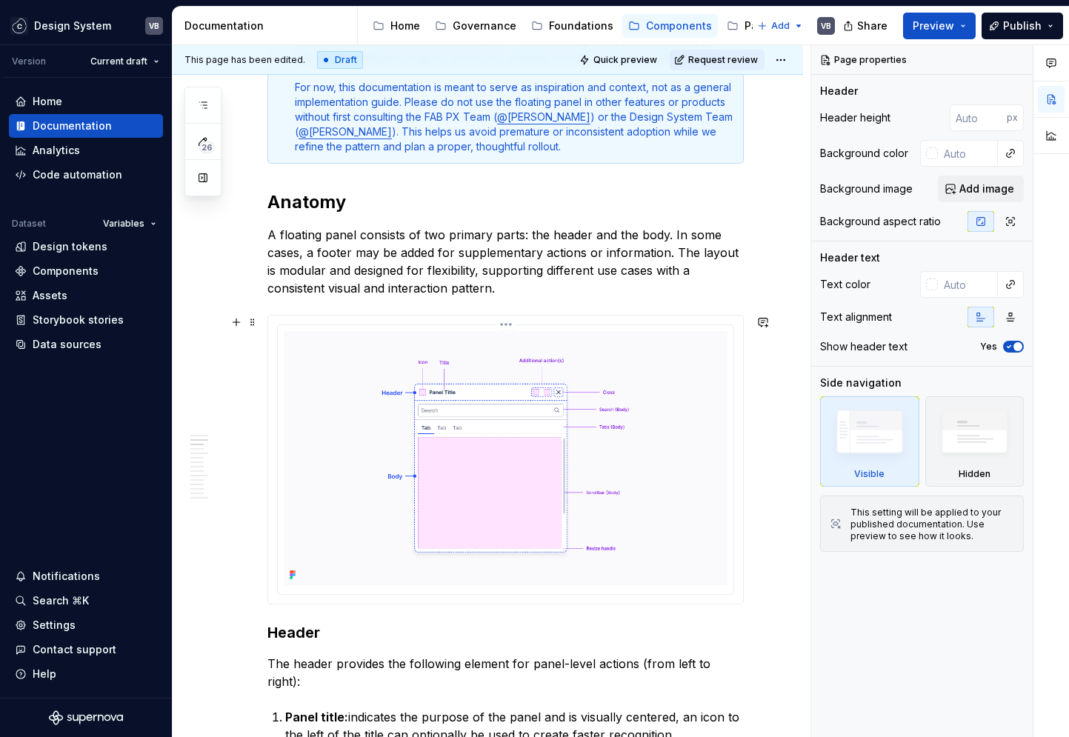
scroll to position [278, 0]
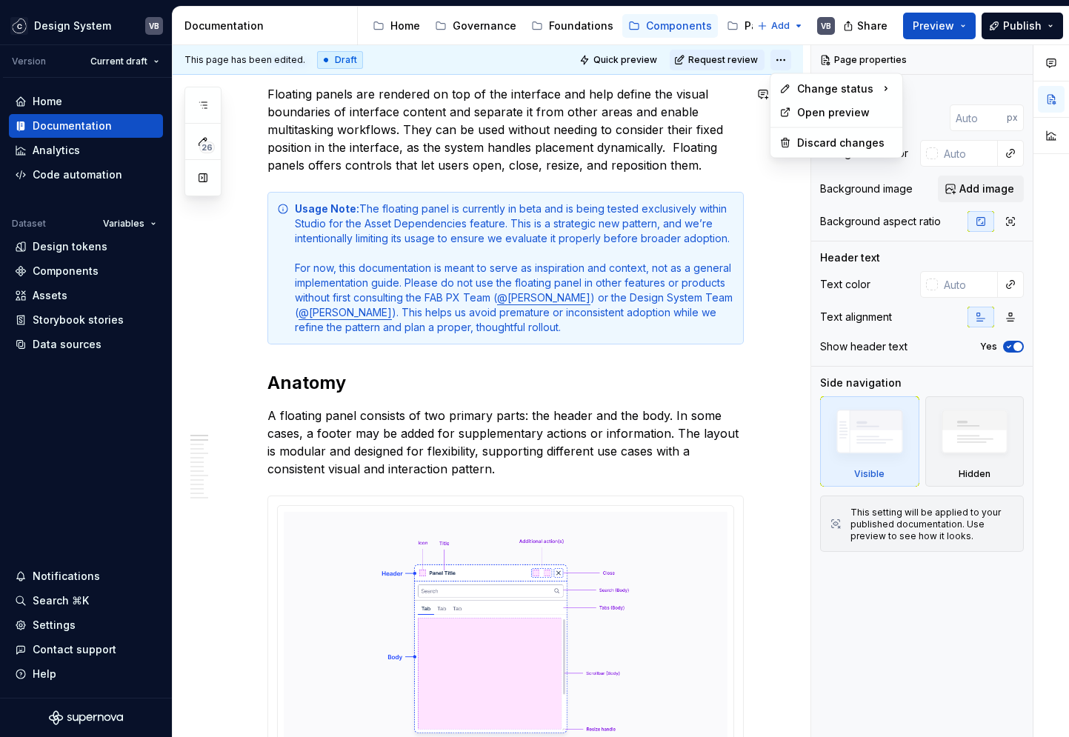
click at [770, 59] on html "Design System VB Version Current draft Home Documentation Analytics Code automa…" at bounding box center [534, 368] width 1069 height 737
click at [1067, 210] on div at bounding box center [1051, 391] width 36 height 692
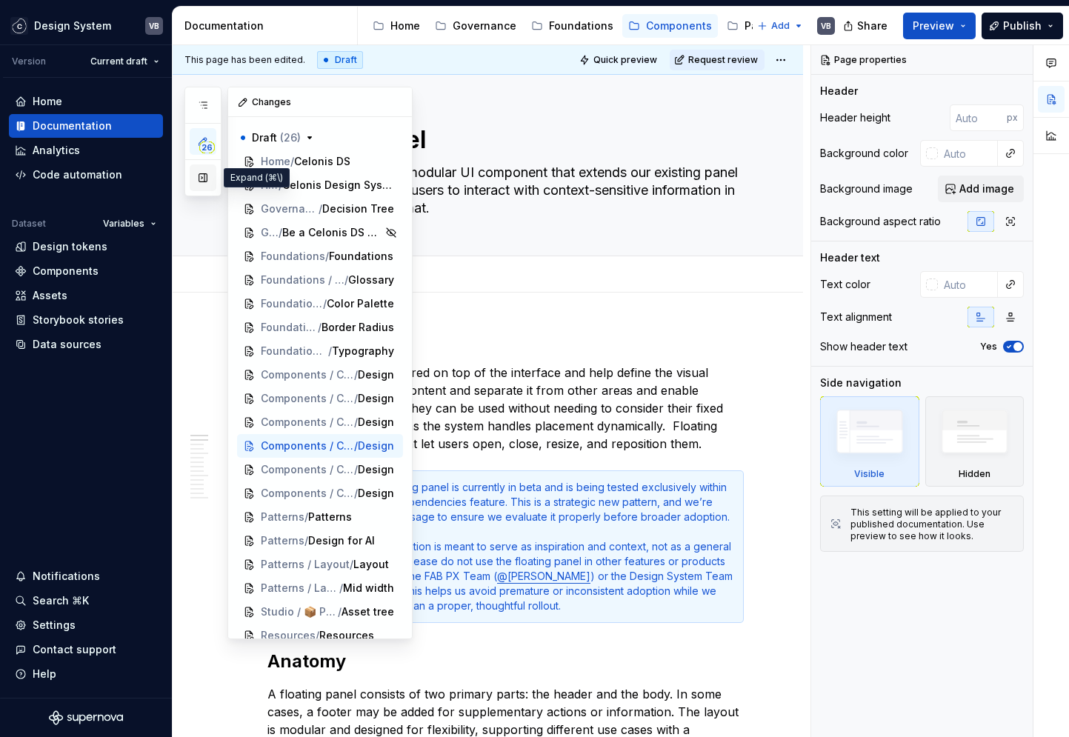
click at [205, 180] on button "button" at bounding box center [203, 177] width 27 height 27
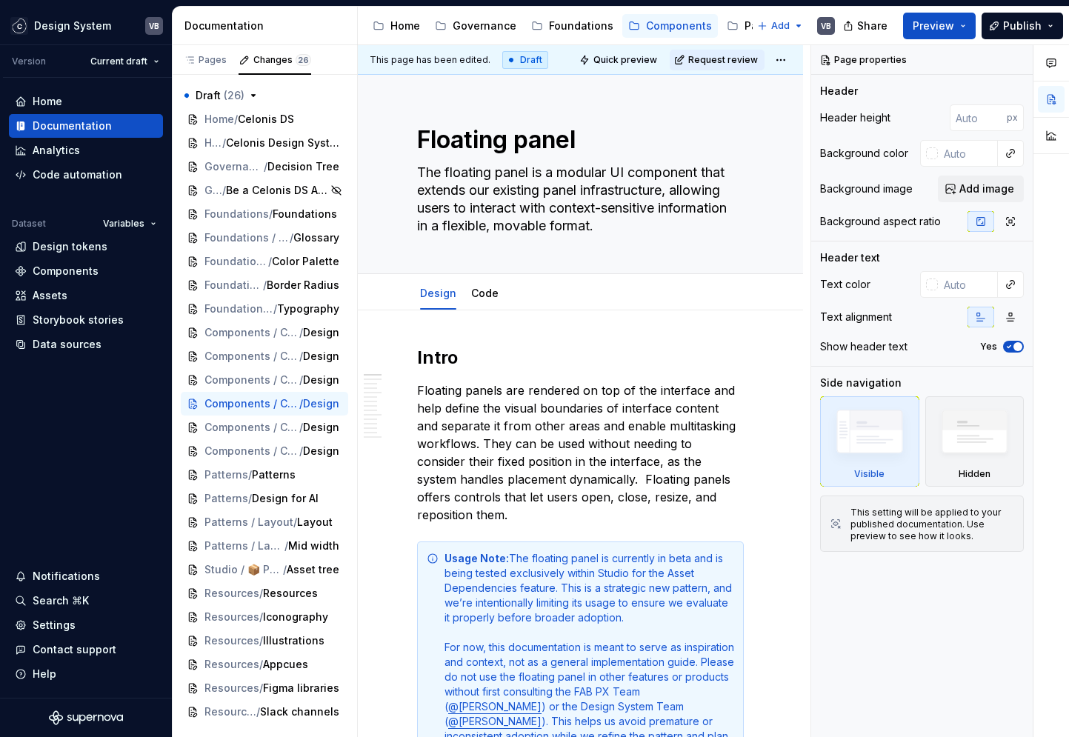
click at [732, 478] on html "Design System VB Version Current draft Home Documentation Analytics Code automa…" at bounding box center [534, 368] width 1069 height 737
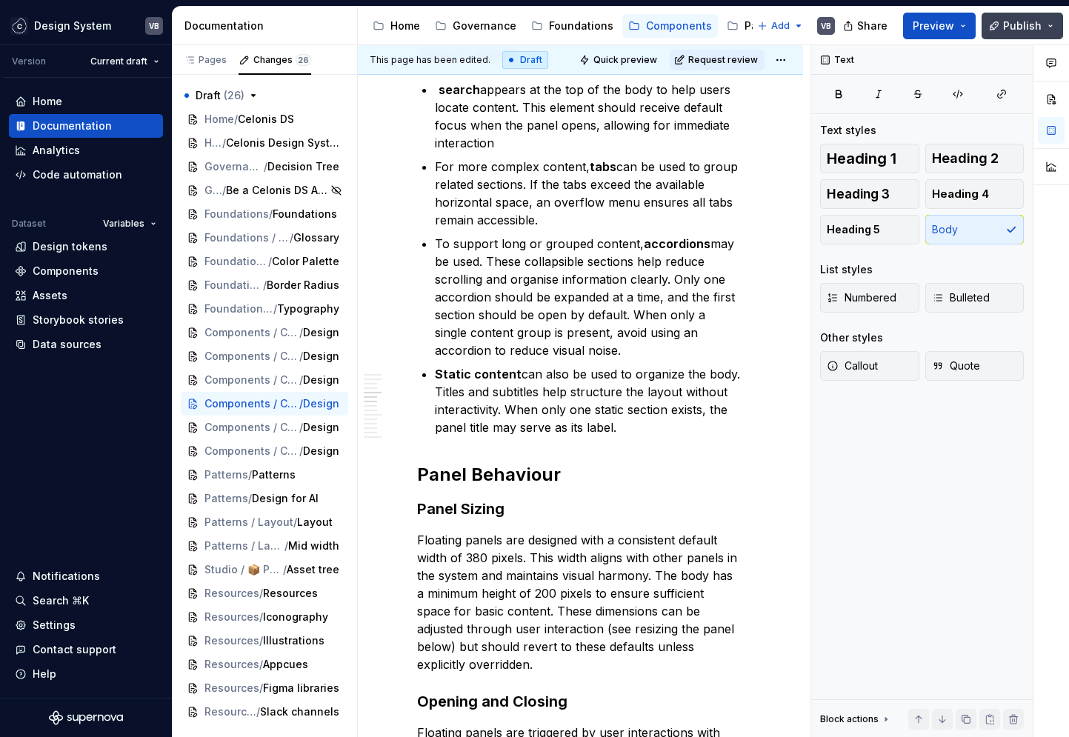
scroll to position [2082, 0]
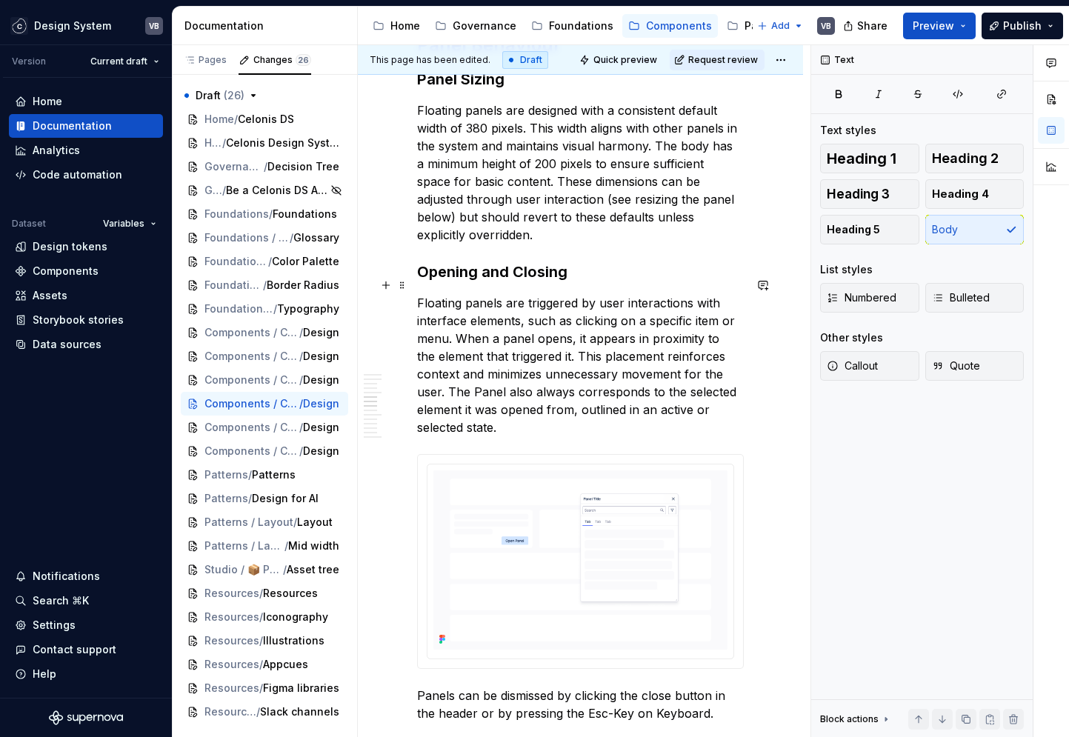
click at [450, 359] on p "Floating panels are triggered by user interactions with interface elements, suc…" at bounding box center [580, 365] width 327 height 142
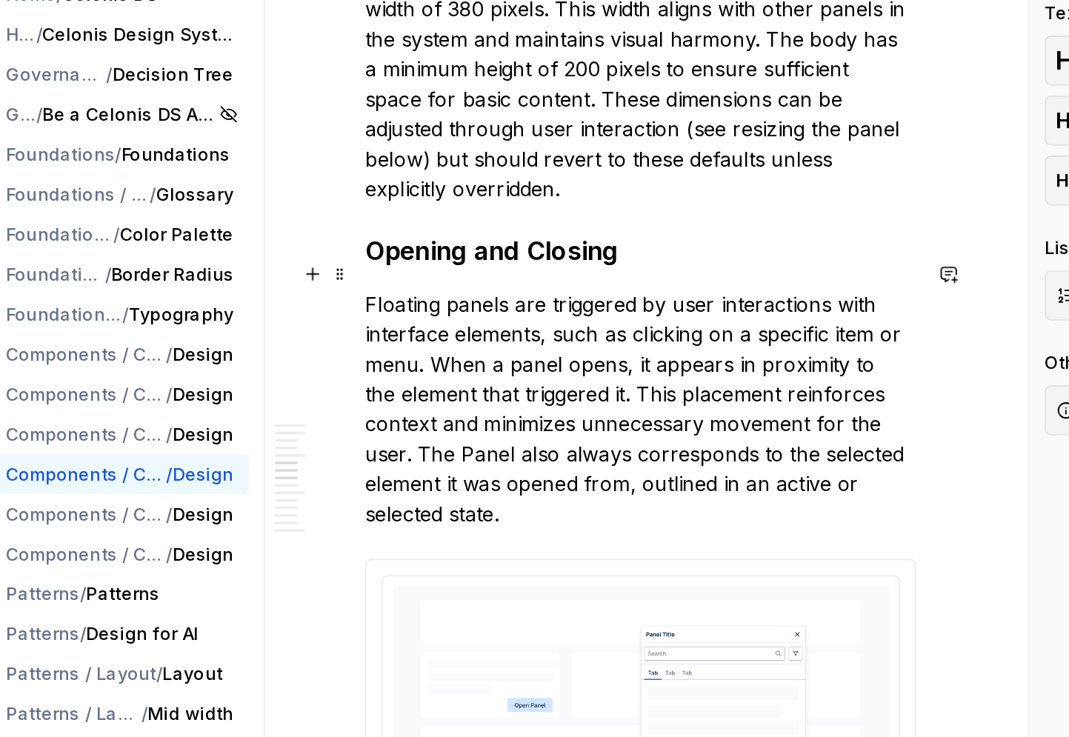
click at [495, 339] on p "Floating panels are triggered by user interactions with interface elements, suc…" at bounding box center [580, 365] width 327 height 142
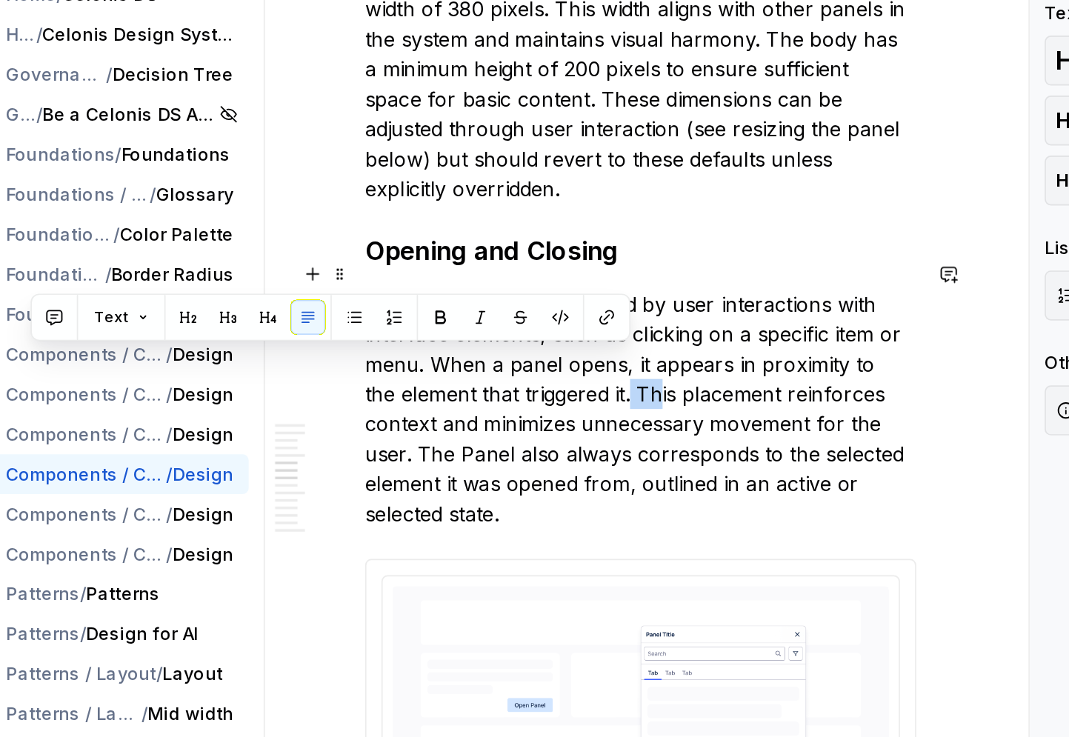
drag, startPoint x: 554, startPoint y: 339, endPoint x: 573, endPoint y: 342, distance: 19.5
click at [573, 342] on p "Floating panels are triggered by user interactions with interface elements, suc…" at bounding box center [580, 365] width 327 height 142
click at [551, 364] on p "Floating panels are triggered by user interactions with interface elements, suc…" at bounding box center [580, 365] width 327 height 142
drag, startPoint x: 555, startPoint y: 336, endPoint x: 580, endPoint y: 342, distance: 25.1
click at [580, 342] on p "Floating panels are triggered by user interactions with interface elements, suc…" at bounding box center [580, 365] width 327 height 142
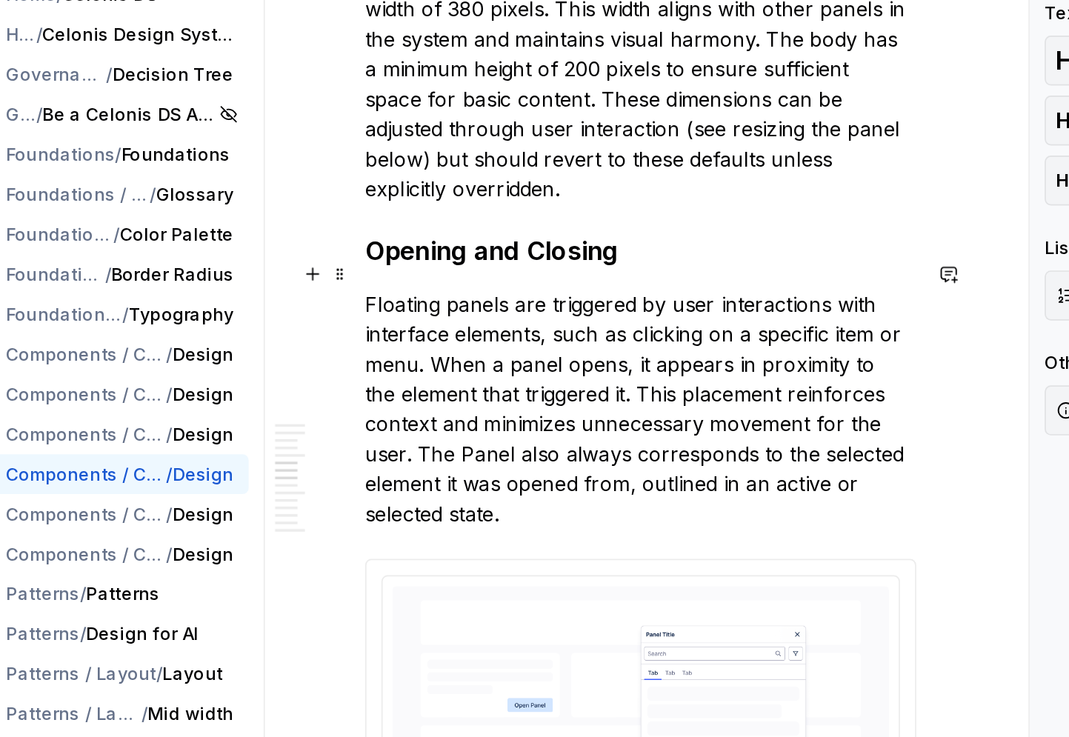
click at [473, 404] on p "Floating panels are triggered by user interactions with interface elements, suc…" at bounding box center [580, 365] width 327 height 142
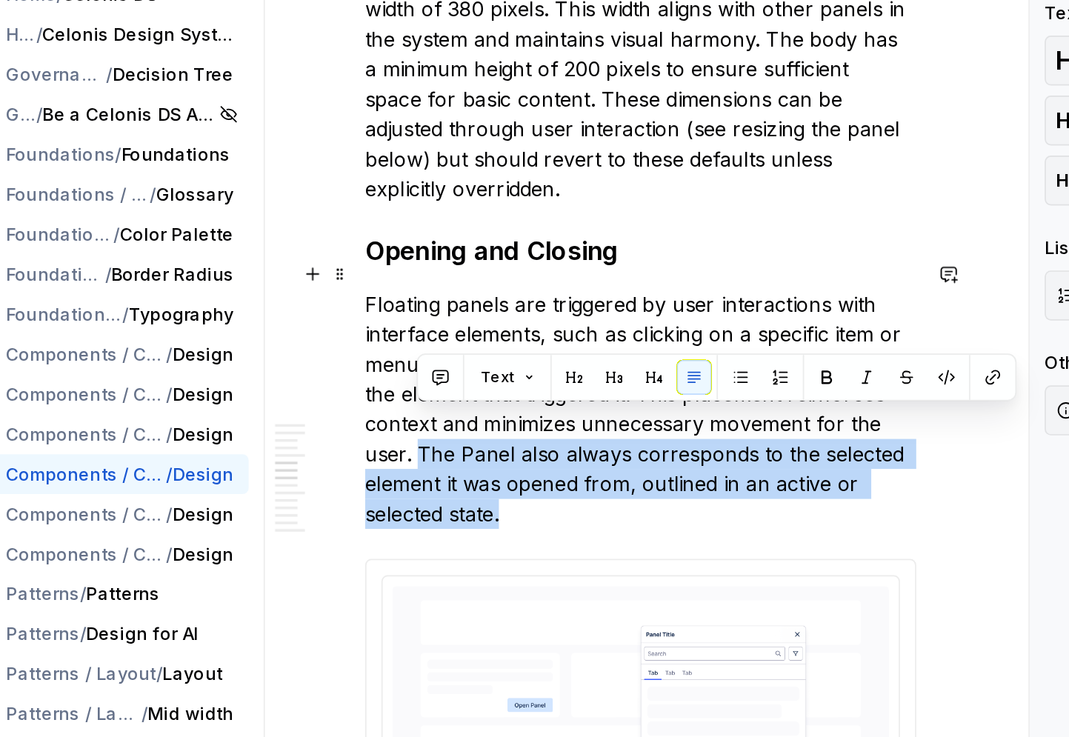
drag, startPoint x: 450, startPoint y: 372, endPoint x: 498, endPoint y: 415, distance: 65.0
click at [498, 415] on p "Floating panels are triggered by user interactions with interface elements, suc…" at bounding box center [580, 365] width 327 height 142
click at [468, 392] on p "Floating panels are triggered by user interactions with interface elements, suc…" at bounding box center [580, 365] width 327 height 142
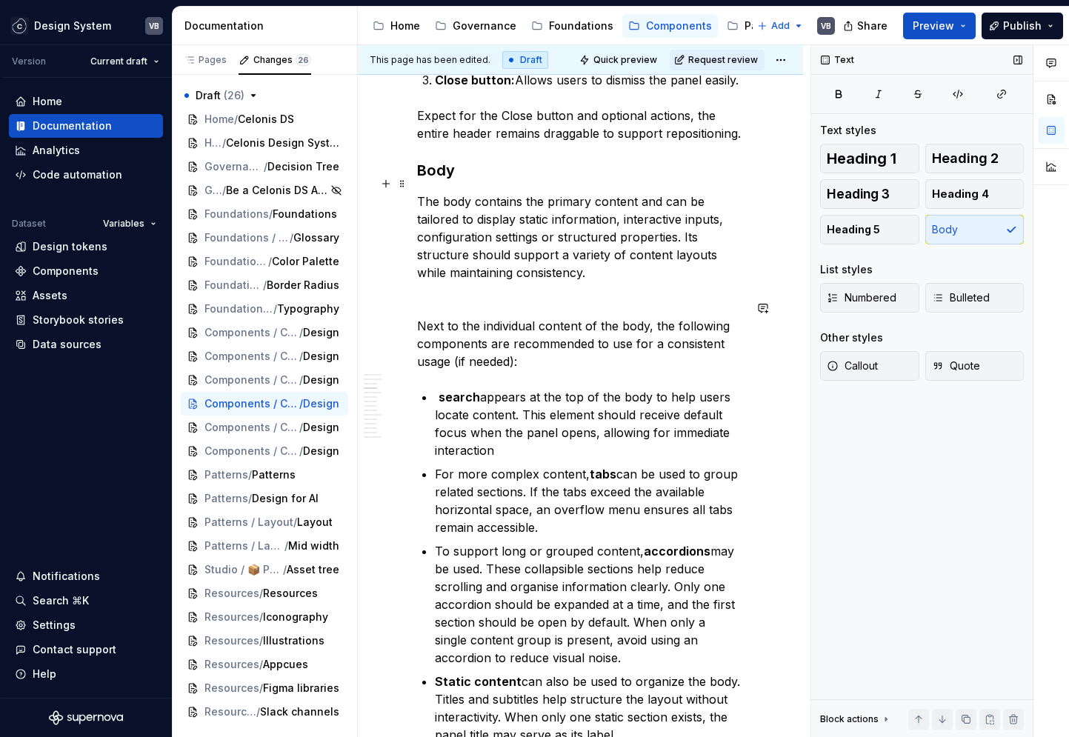
scroll to position [1188, 0]
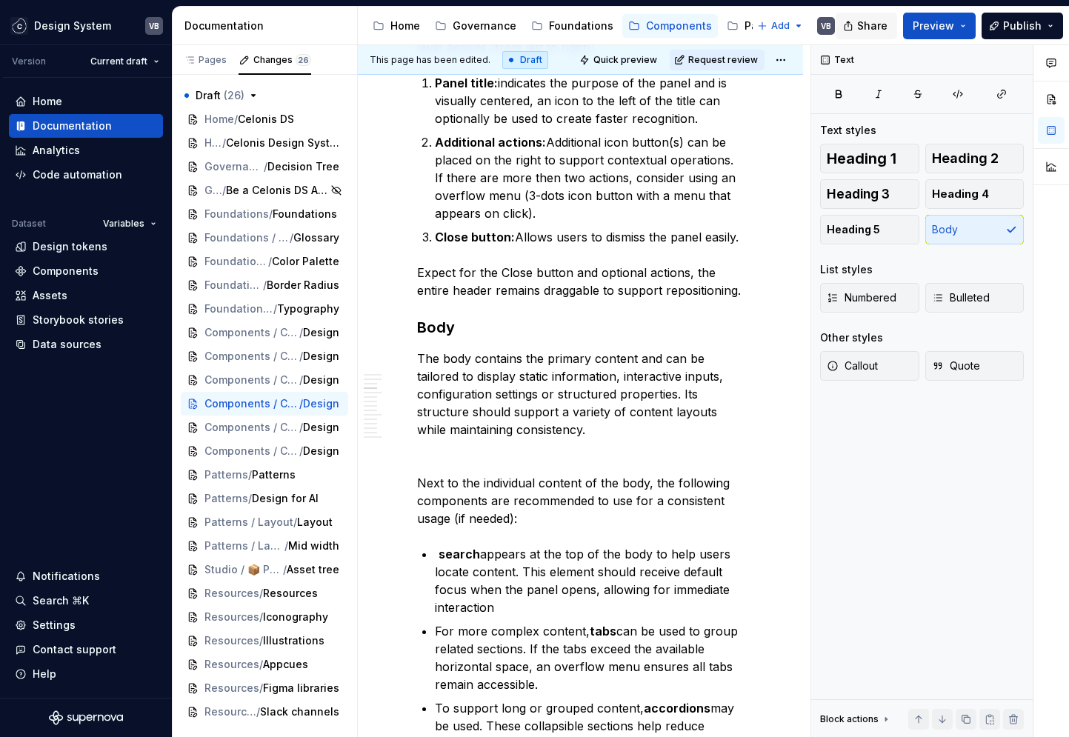
click at [858, 25] on button "Share" at bounding box center [865, 26] width 61 height 27
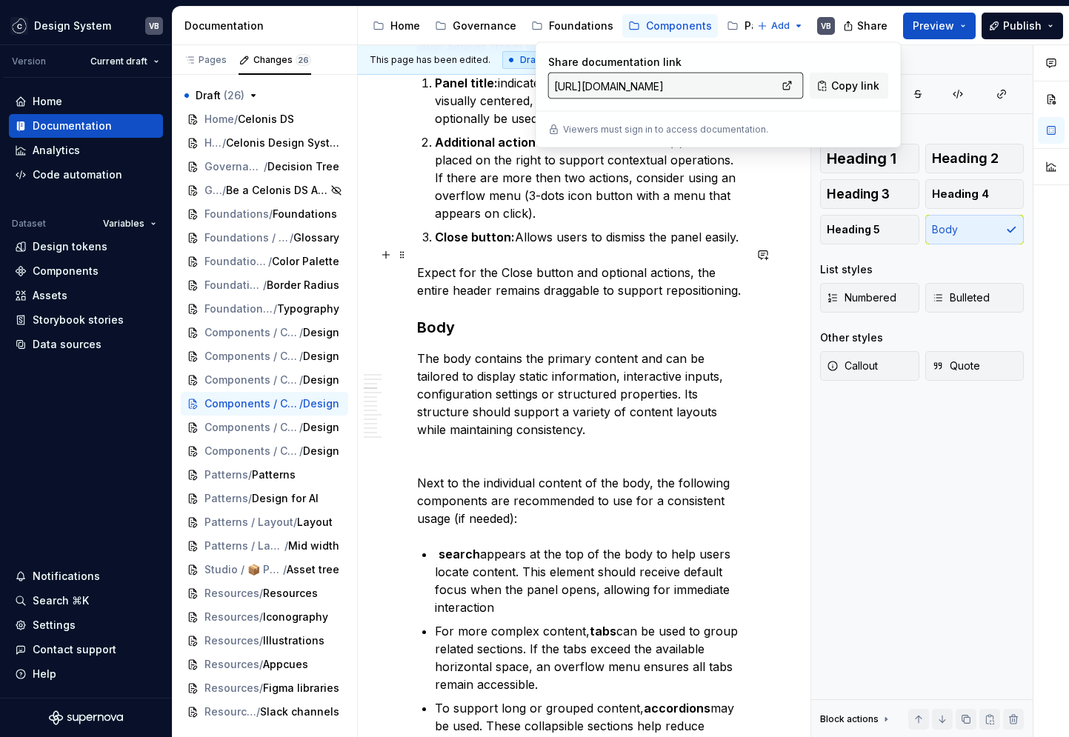
click at [624, 264] on p "Expect for the Close button and optional actions, the entire header remains dra…" at bounding box center [580, 282] width 327 height 36
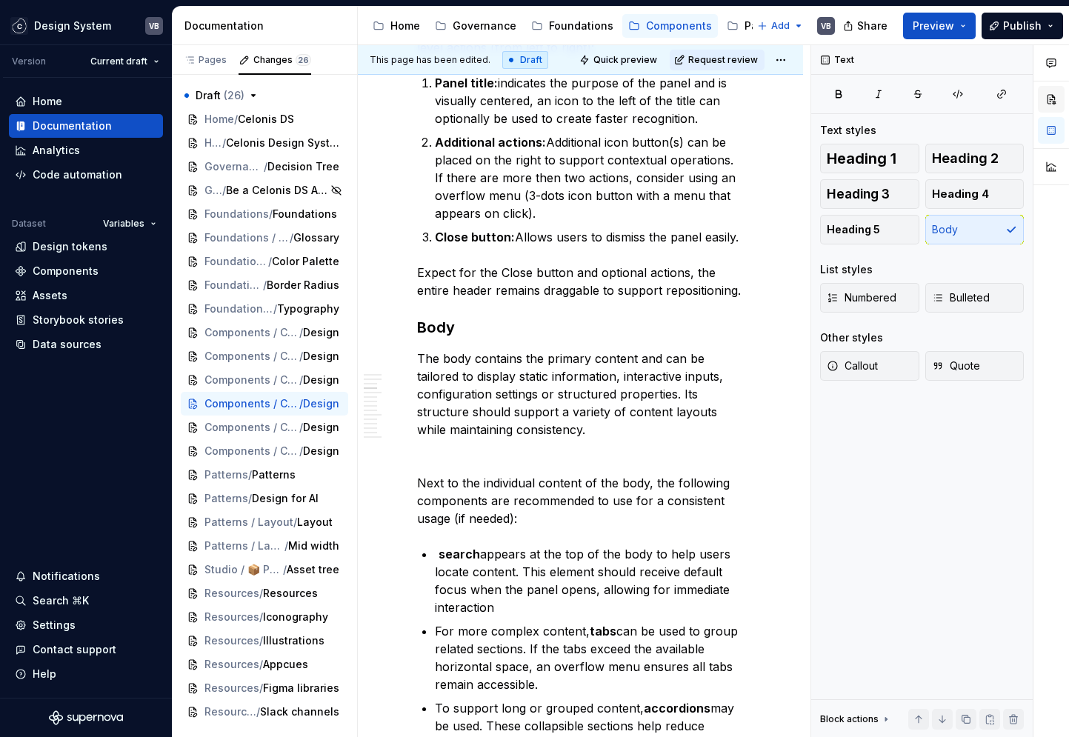
click at [1051, 101] on button "button" at bounding box center [1051, 99] width 27 height 27
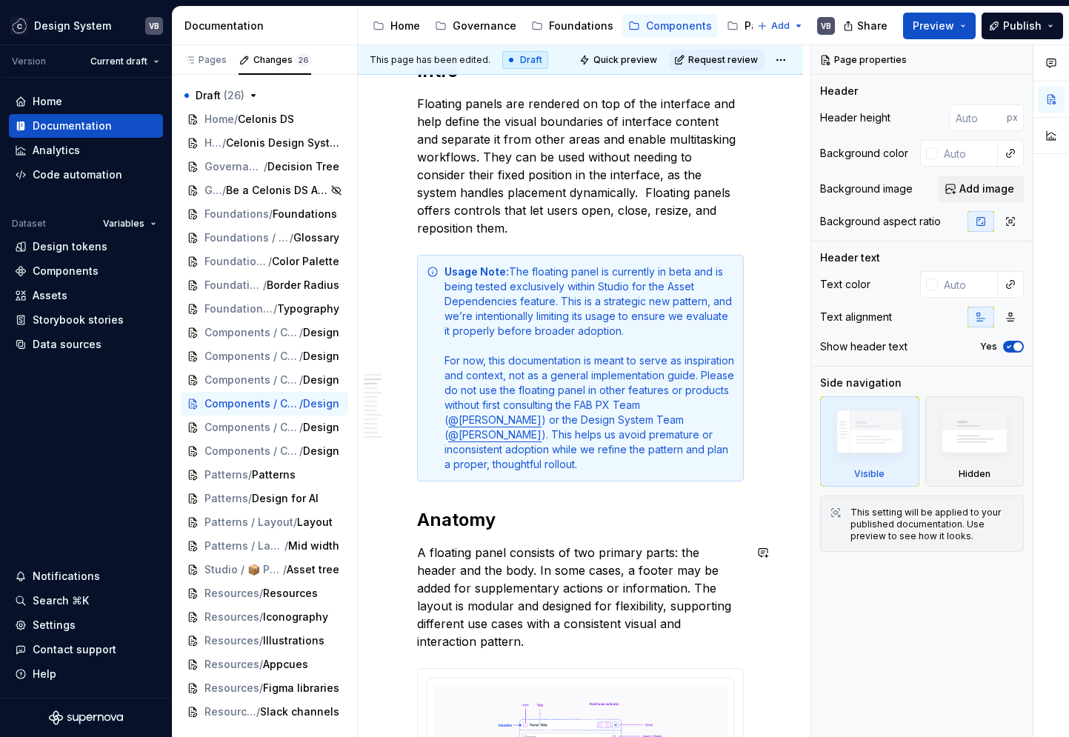
scroll to position [0, 0]
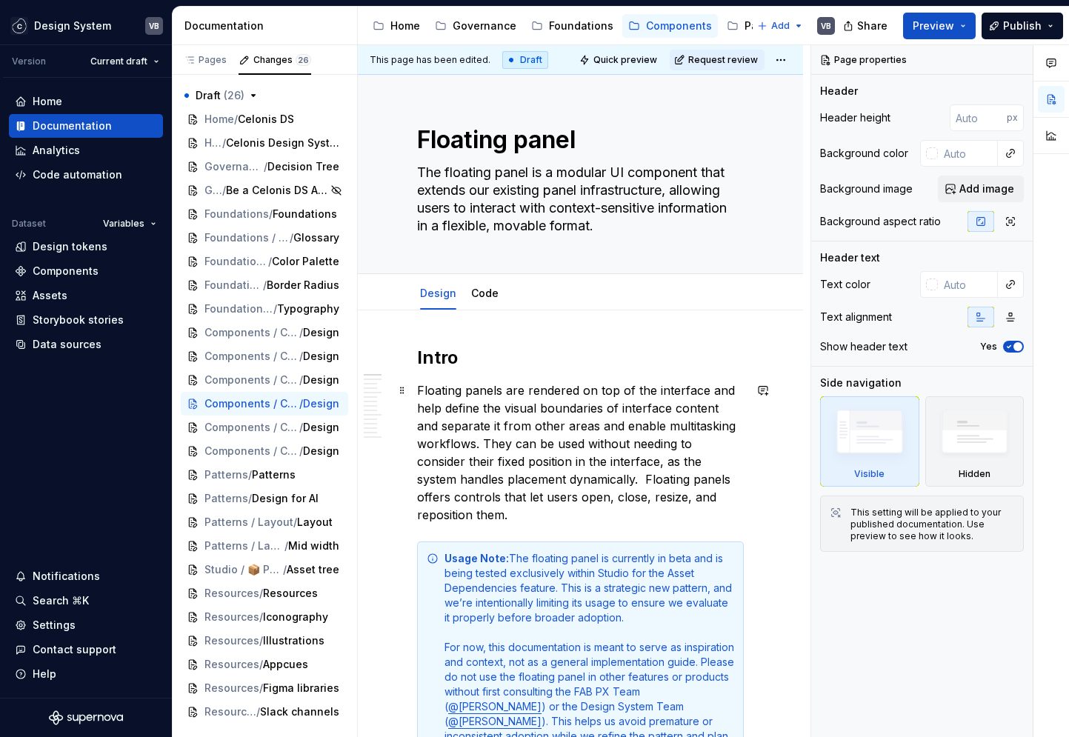
click at [507, 404] on p "Floating panels are rendered on top of the interface and help define the visual…" at bounding box center [580, 452] width 327 height 142
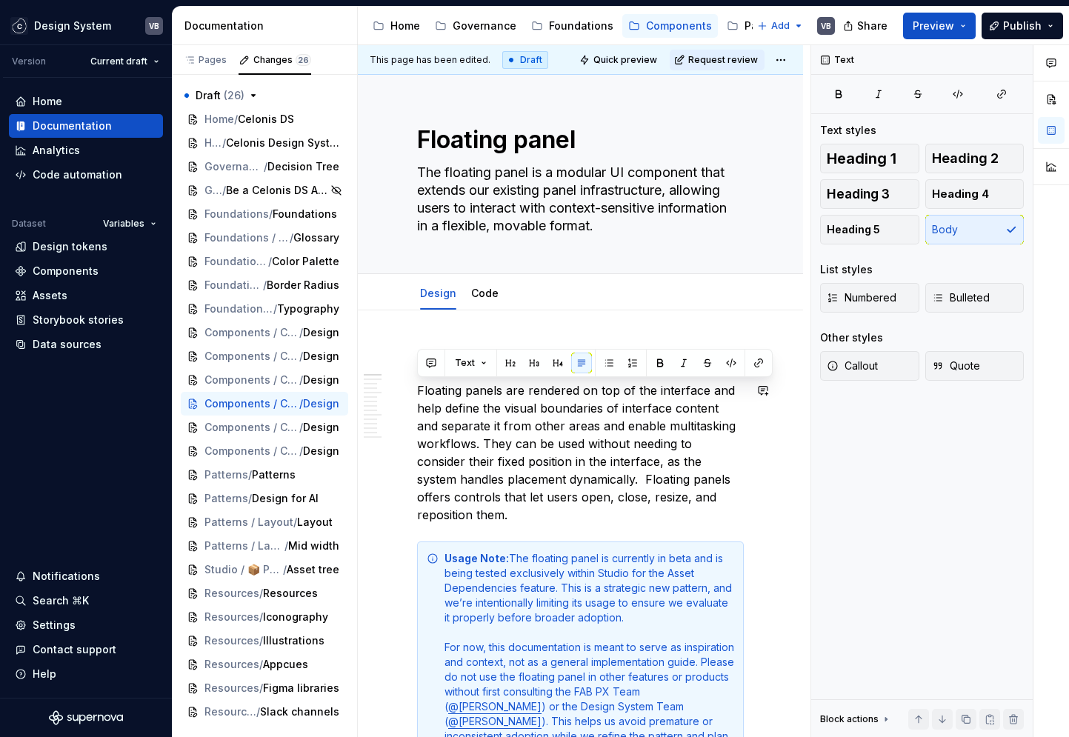
click at [500, 430] on p "Floating panels are rendered on top of the interface and help define the visual…" at bounding box center [580, 452] width 327 height 142
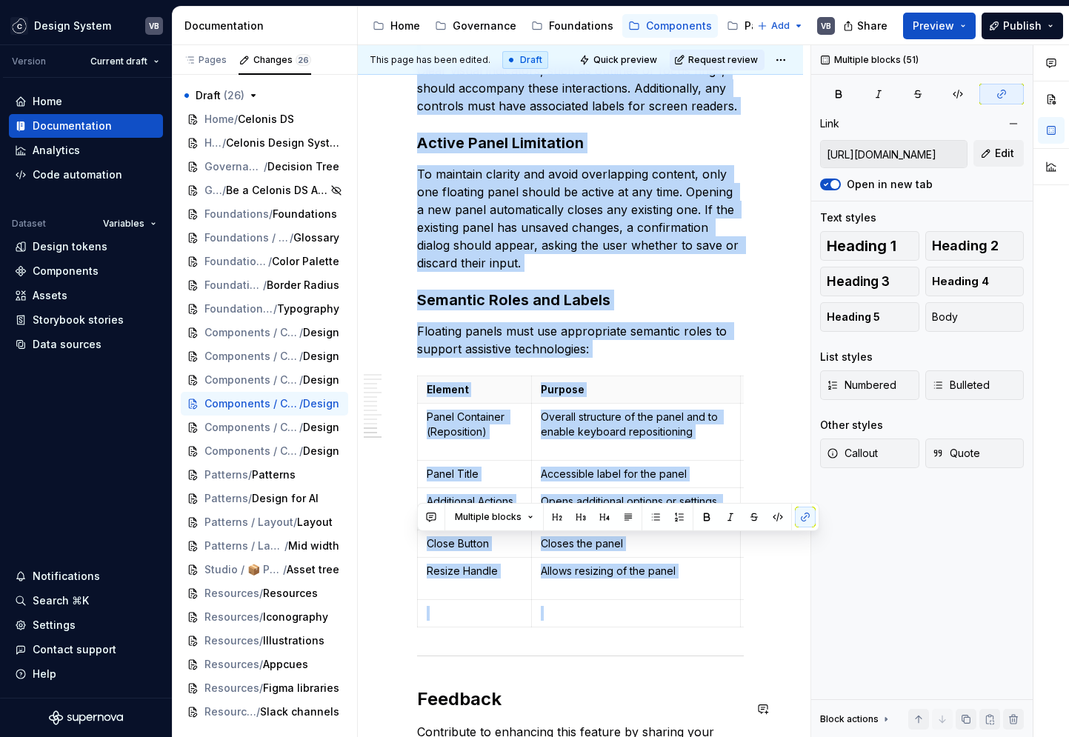
scroll to position [5003, 0]
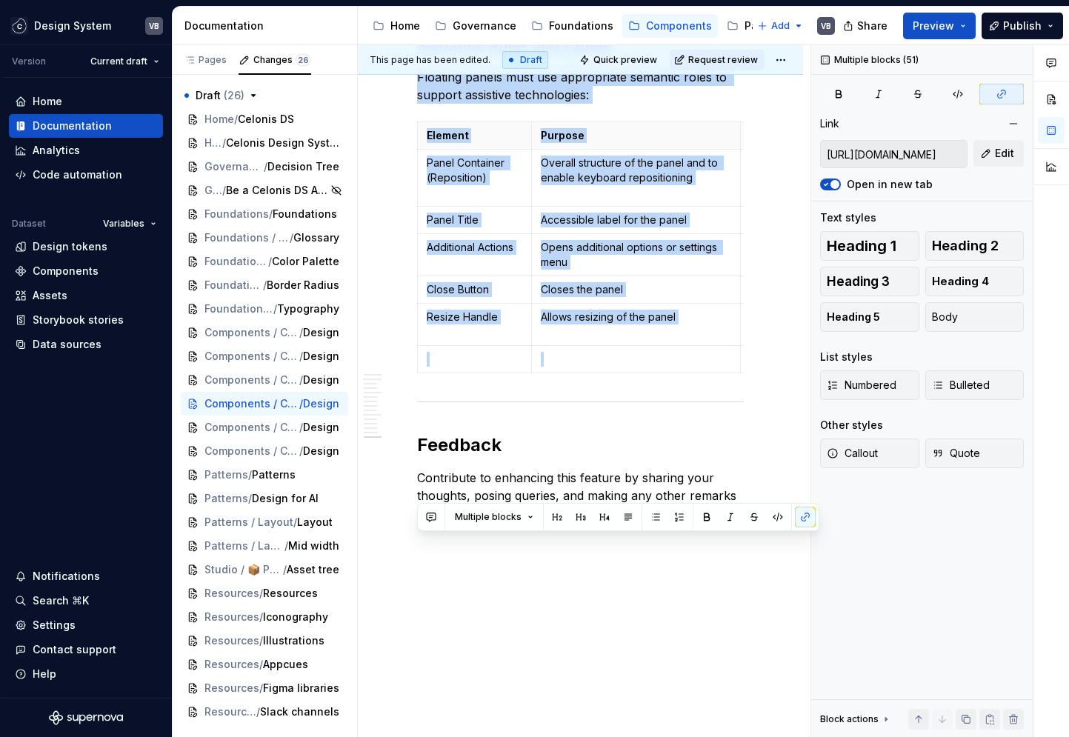
drag, startPoint x: 418, startPoint y: 359, endPoint x: 620, endPoint y: 532, distance: 265.8
copy div "Lorem Ipsumdol sitame con adipisci el sed do eiu temporinc utl etdo magnaa eni …"
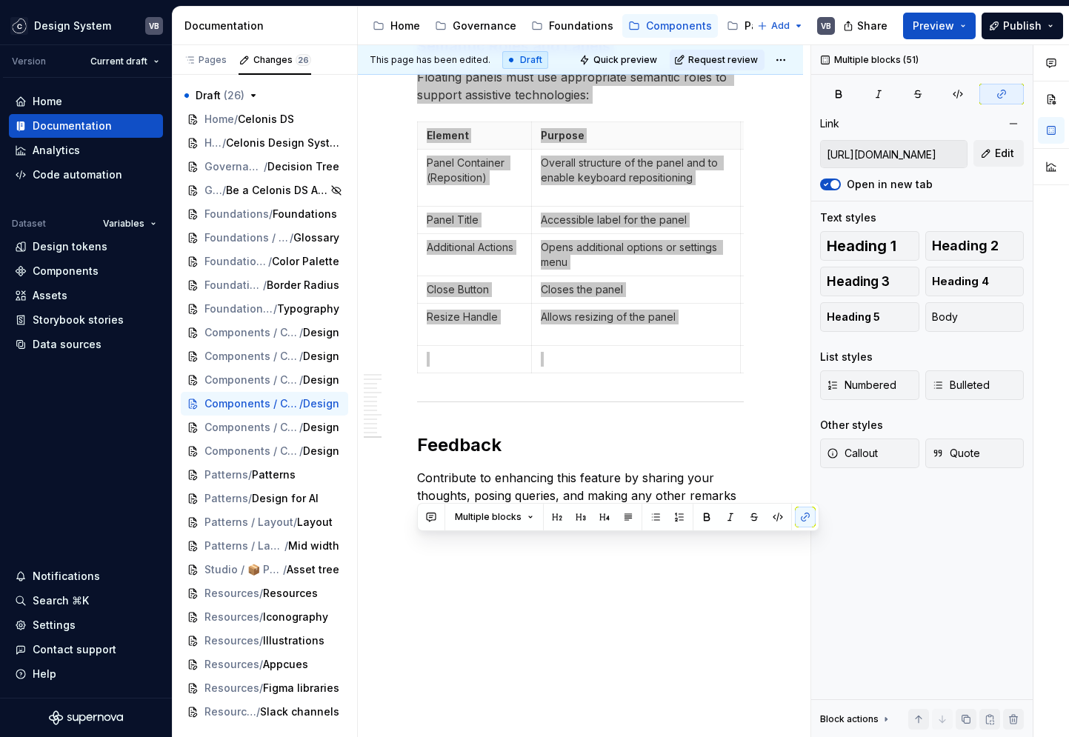
type textarea "*"
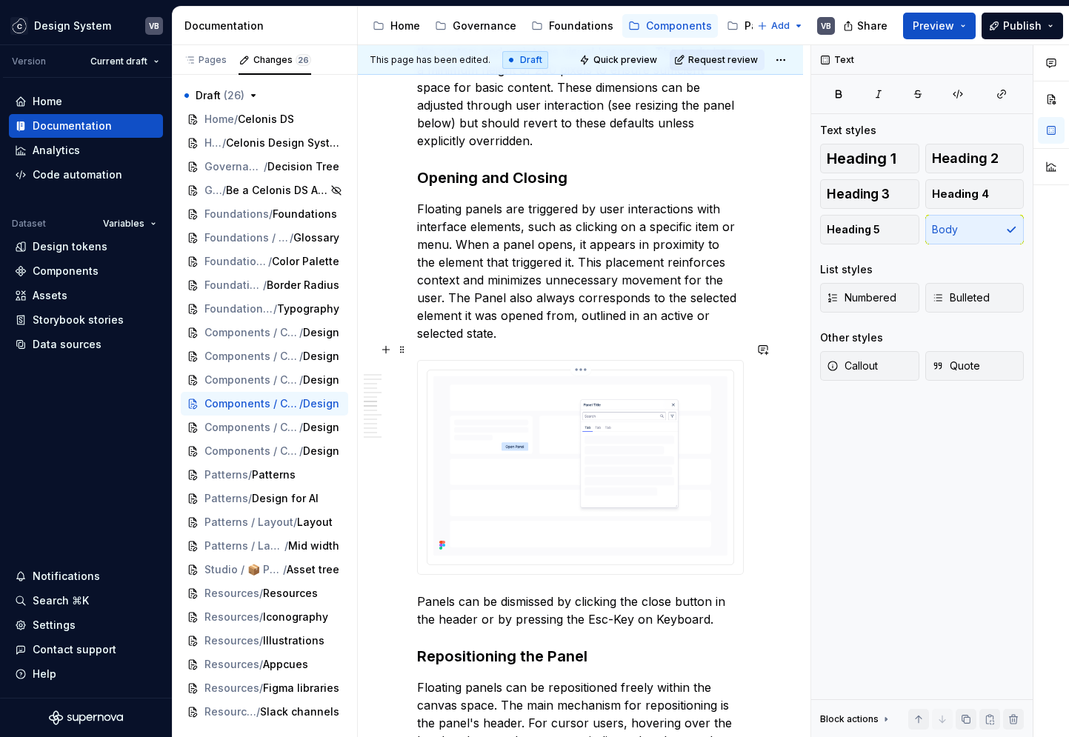
scroll to position [2177, 0]
click at [598, 284] on p "Floating panels are triggered by user interactions with interface elements, suc…" at bounding box center [580, 270] width 327 height 142
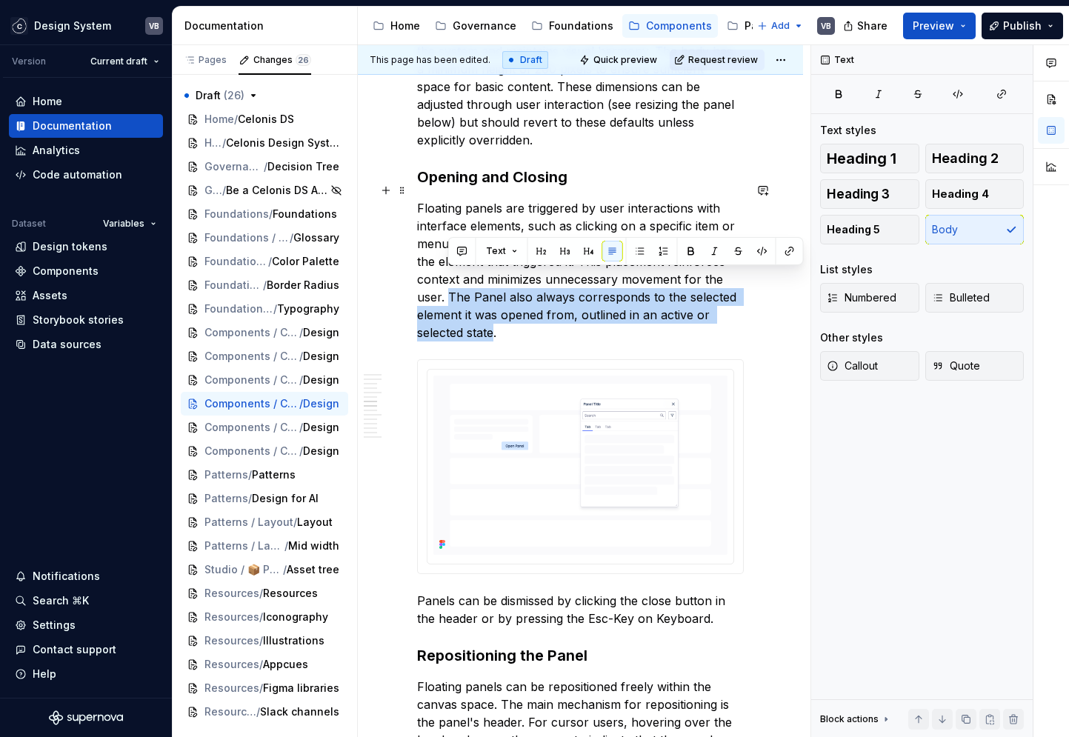
drag, startPoint x: 449, startPoint y: 278, endPoint x: 495, endPoint y: 313, distance: 58.7
click at [495, 313] on p "Floating panels are triggered by user interactions with interface elements, suc…" at bounding box center [580, 270] width 327 height 142
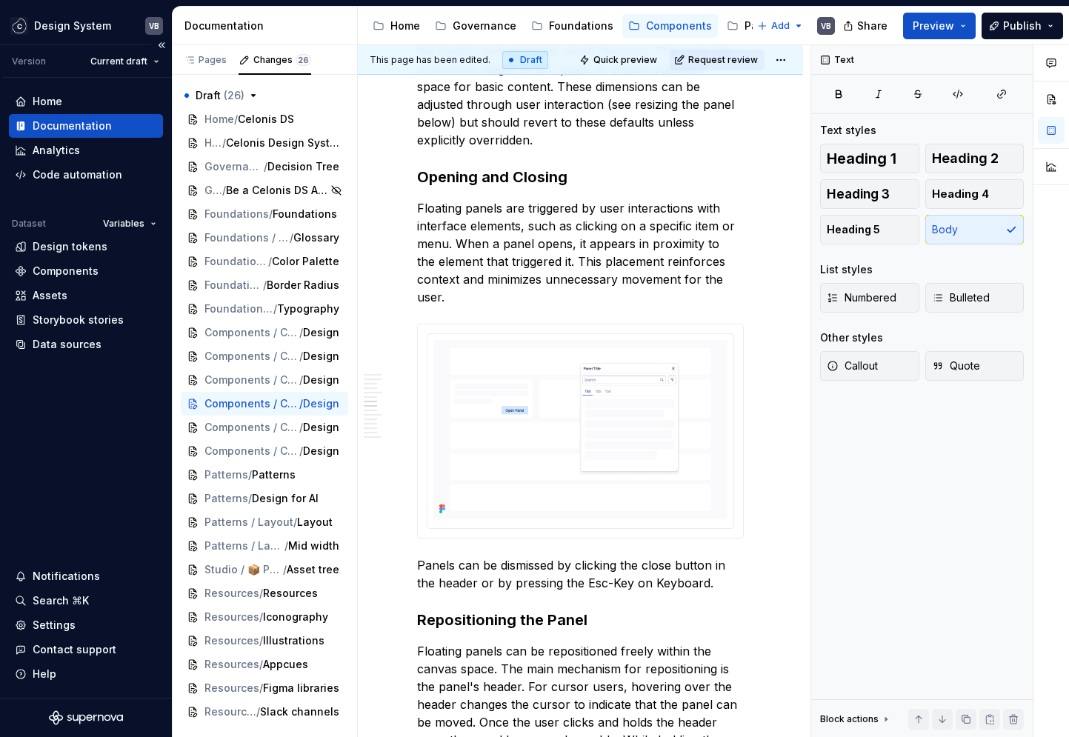
type textarea "*"
